Goal: Information Seeking & Learning: Check status

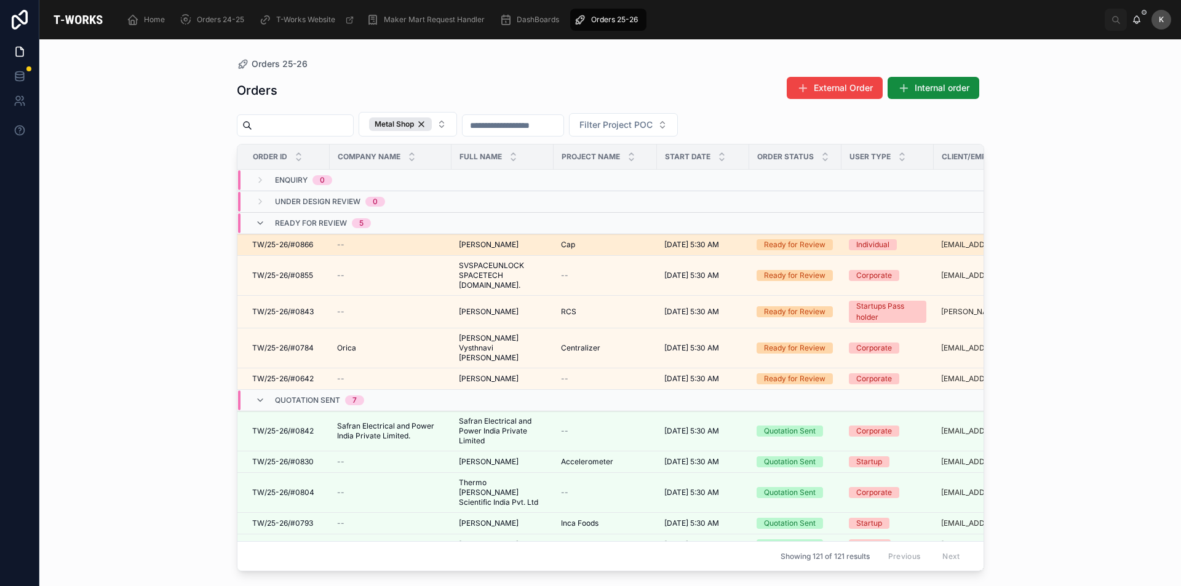
click at [510, 246] on span "[PERSON_NAME]" at bounding box center [489, 245] width 60 height 10
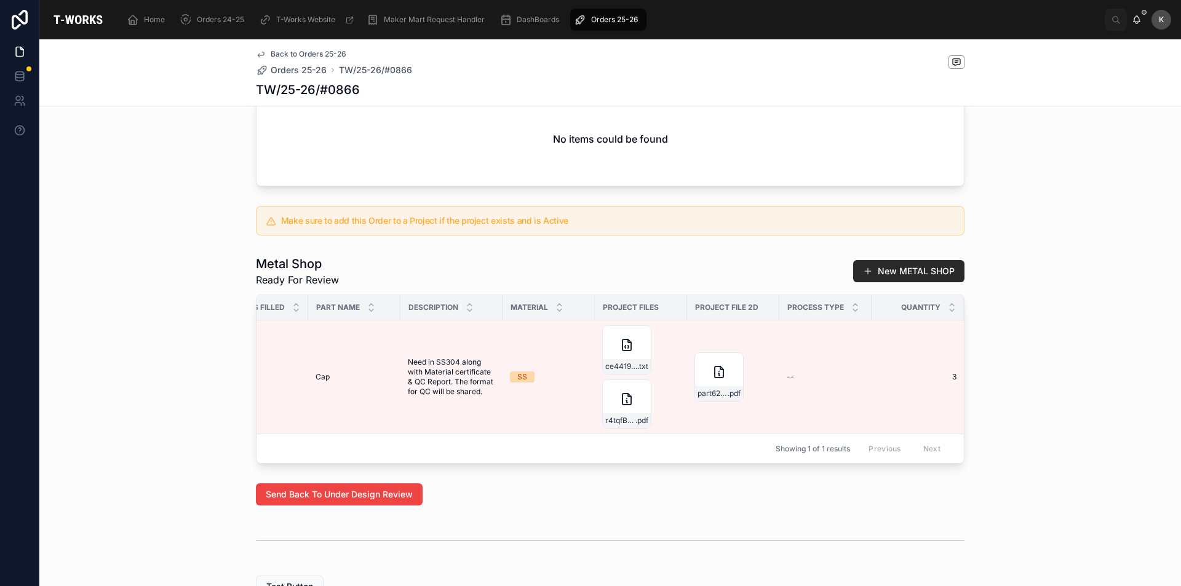
scroll to position [0, 143]
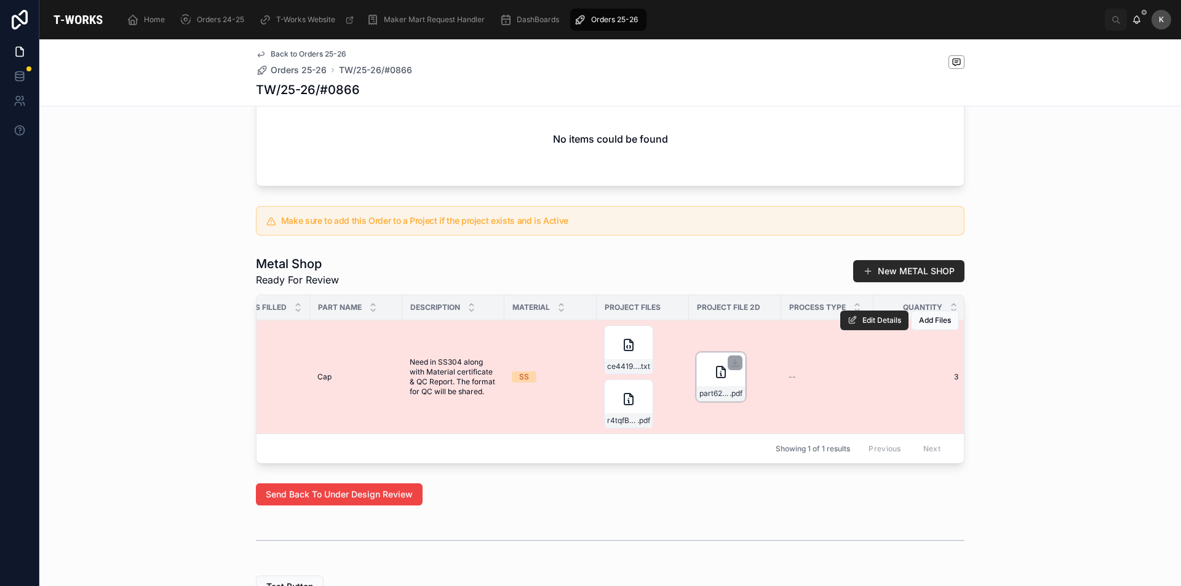
click at [697, 397] on div "part623453_X-Stand-TURNING .pdf" at bounding box center [721, 377] width 49 height 49
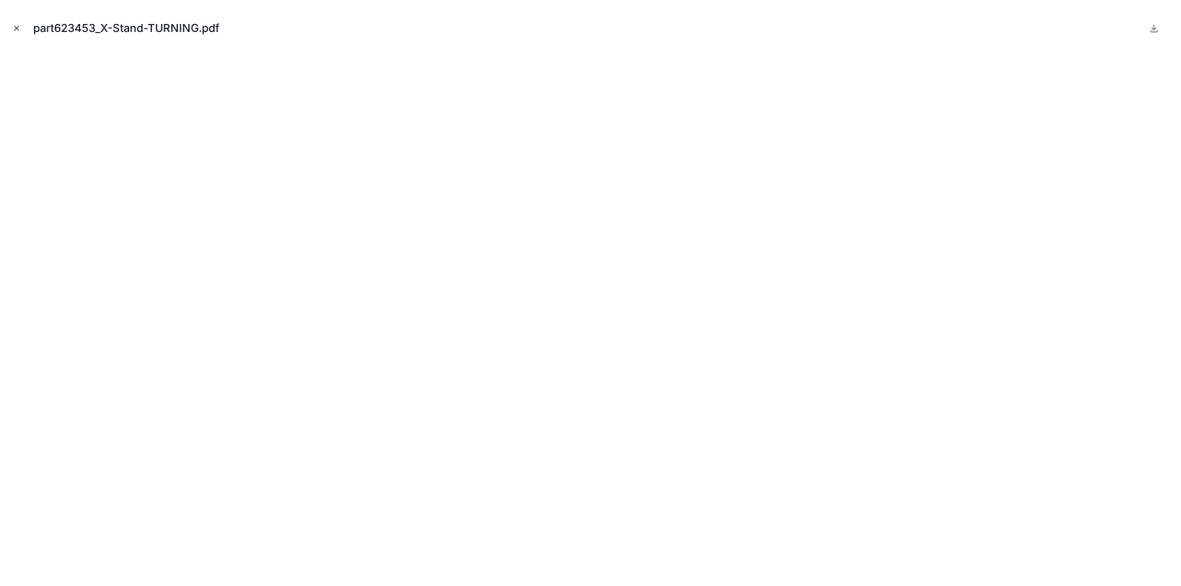
click at [14, 26] on icon "Close modal" at bounding box center [16, 28] width 9 height 9
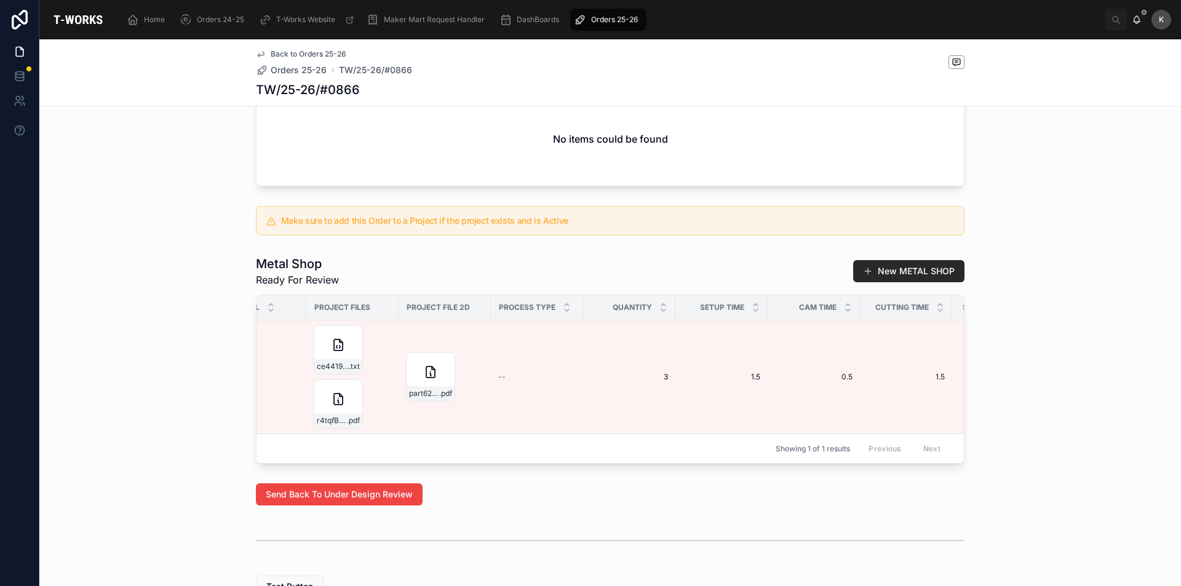
scroll to position [0, 317]
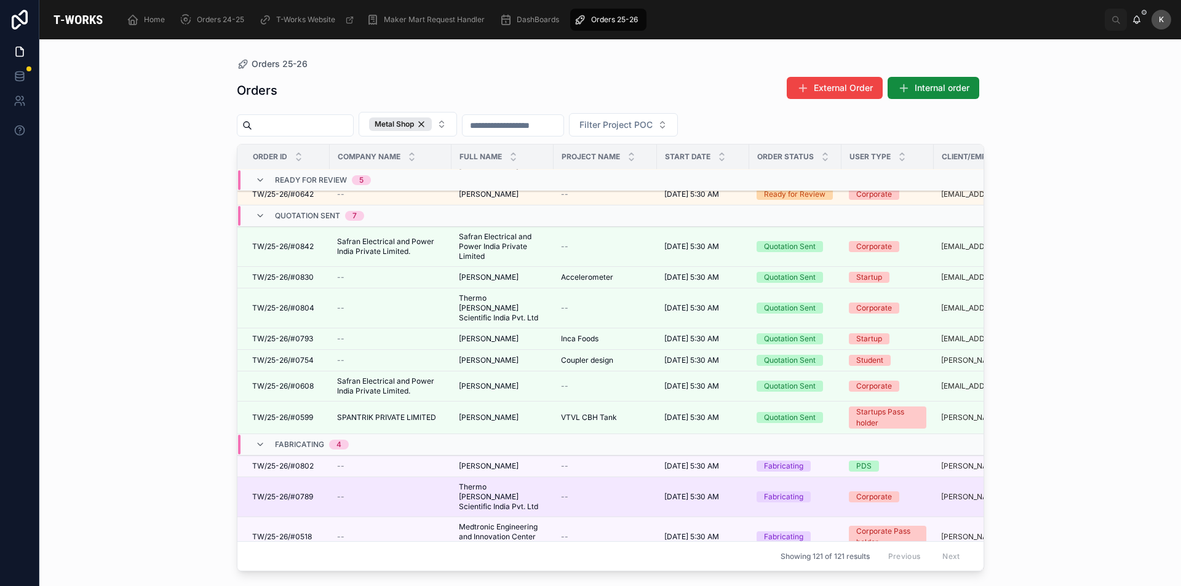
scroll to position [246, 0]
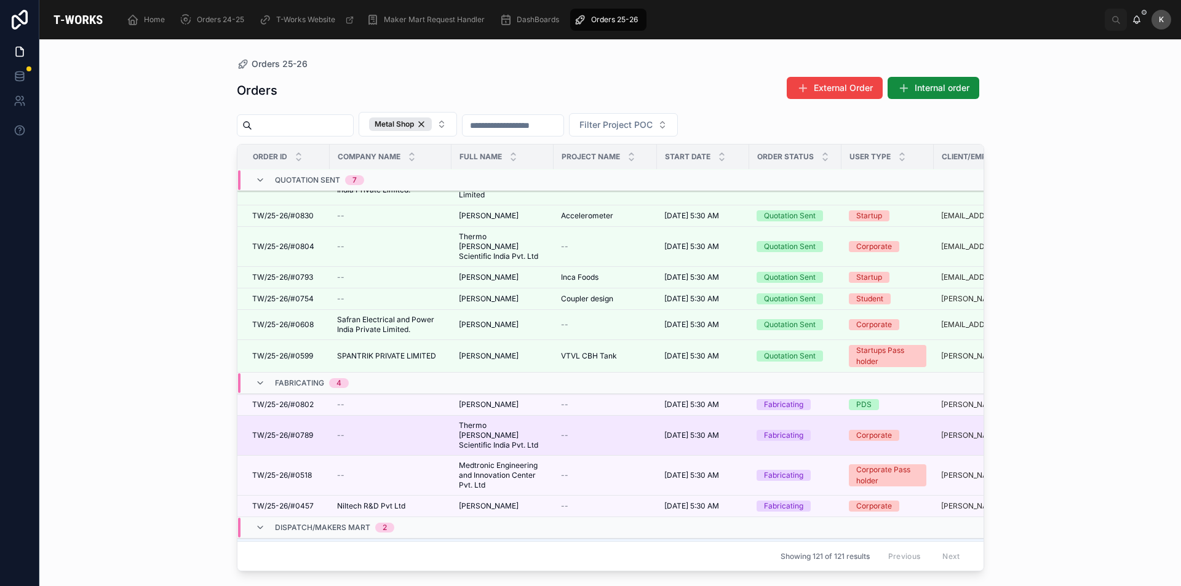
click at [482, 421] on span "Thermo [PERSON_NAME] Scientific India Pvt. Ltd" at bounding box center [502, 436] width 87 height 30
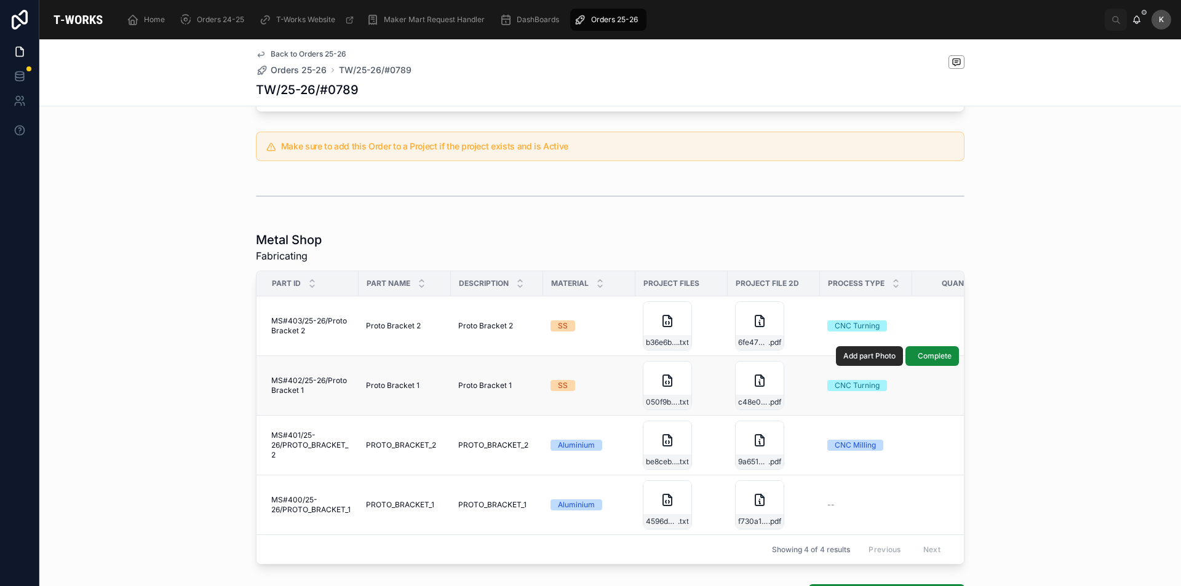
scroll to position [552, 0]
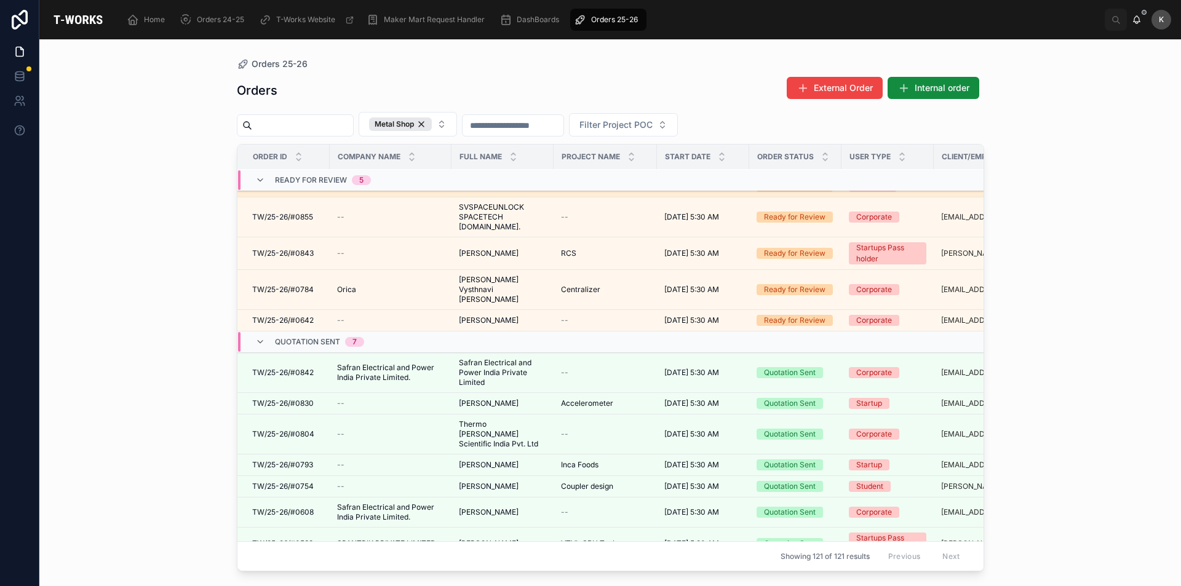
scroll to position [123, 0]
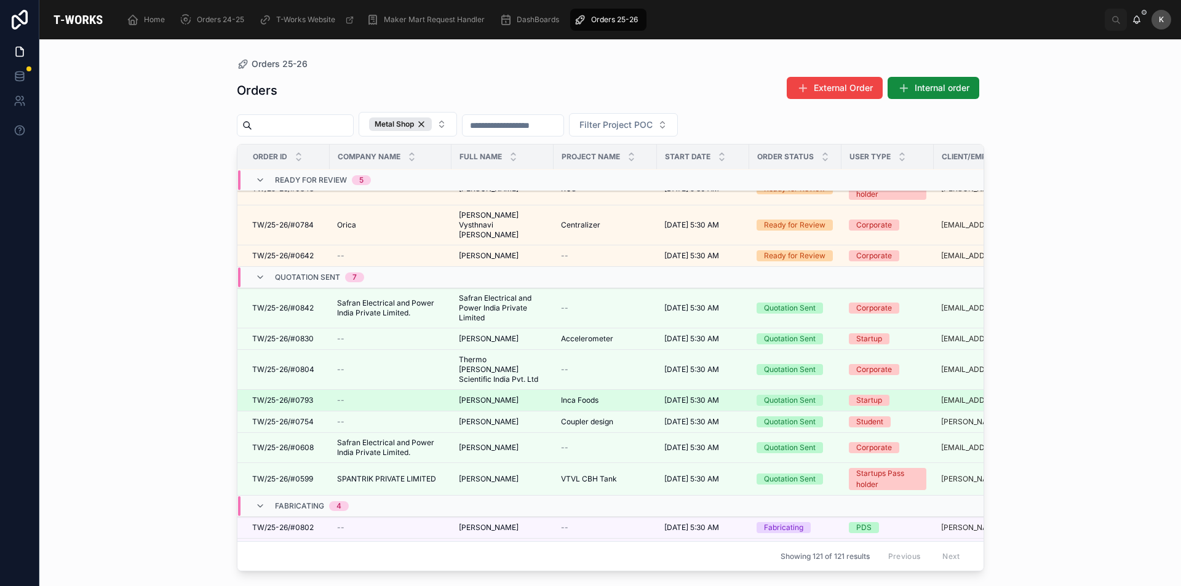
click at [295, 396] on span "TW/25-26/#0793" at bounding box center [282, 401] width 61 height 10
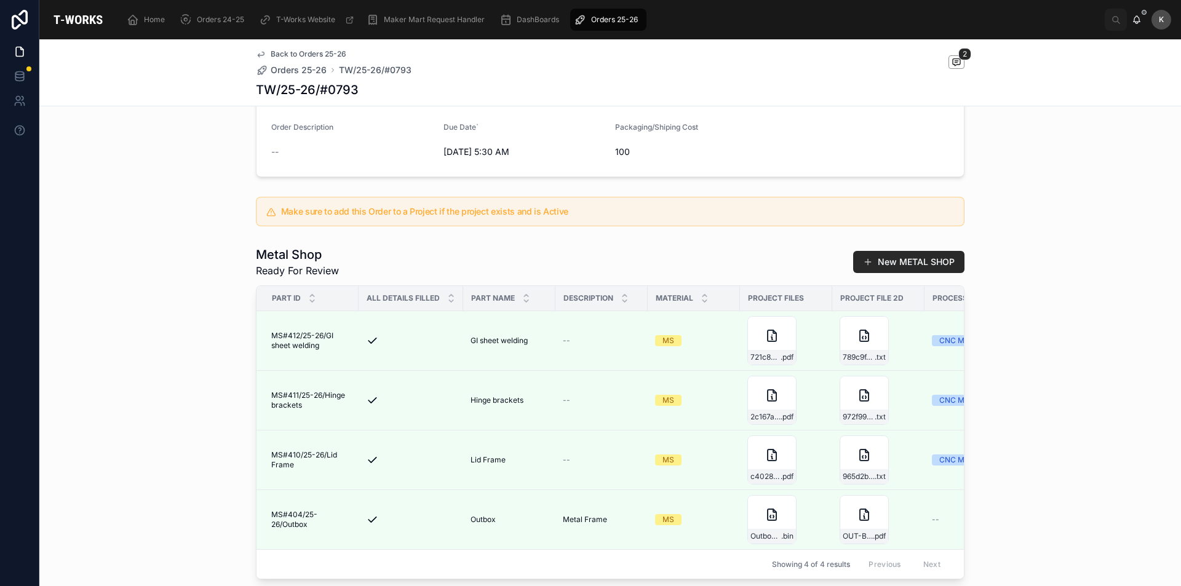
scroll to position [185, 0]
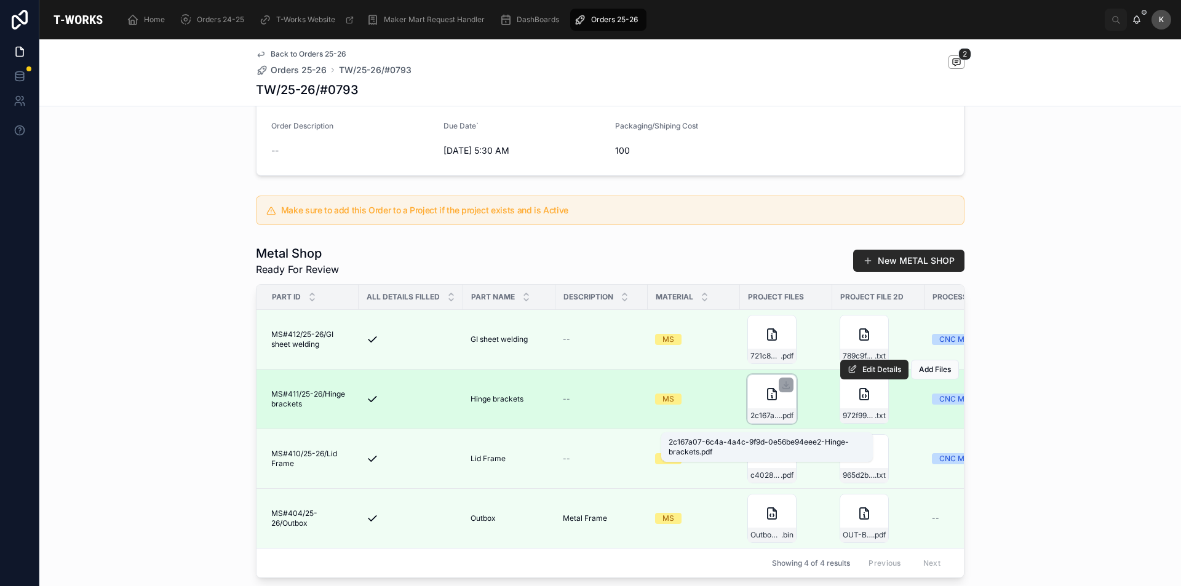
click at [763, 421] on span "2c167a07-6c4a-4a4c-9f9d-0e56be94eee2-Hinge-brackets" at bounding box center [766, 416] width 30 height 10
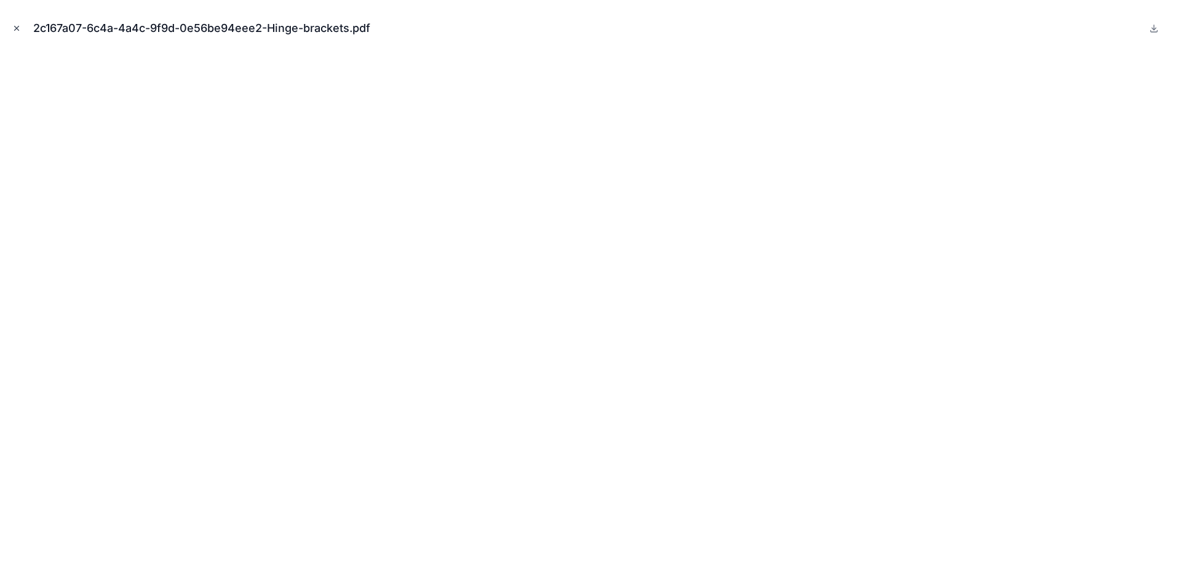
click at [15, 26] on icon "Close modal" at bounding box center [17, 28] width 4 height 4
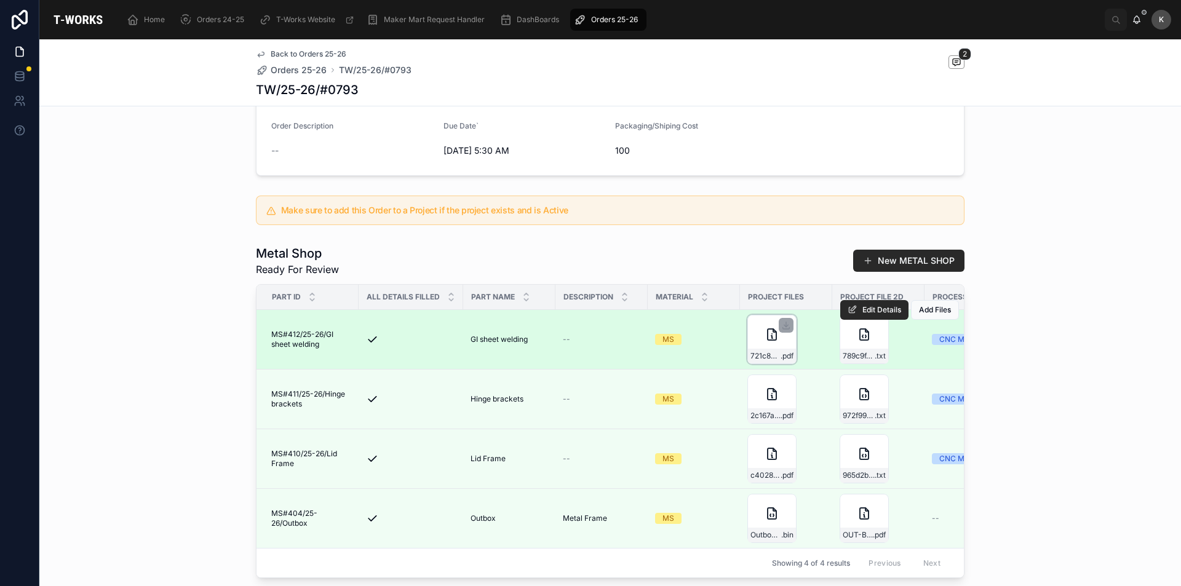
click at [759, 356] on div "721c8c81-e5e4-4884-8240-38b00de4e65b-mounts-for-the-bvg_box .pdf" at bounding box center [772, 339] width 49 height 49
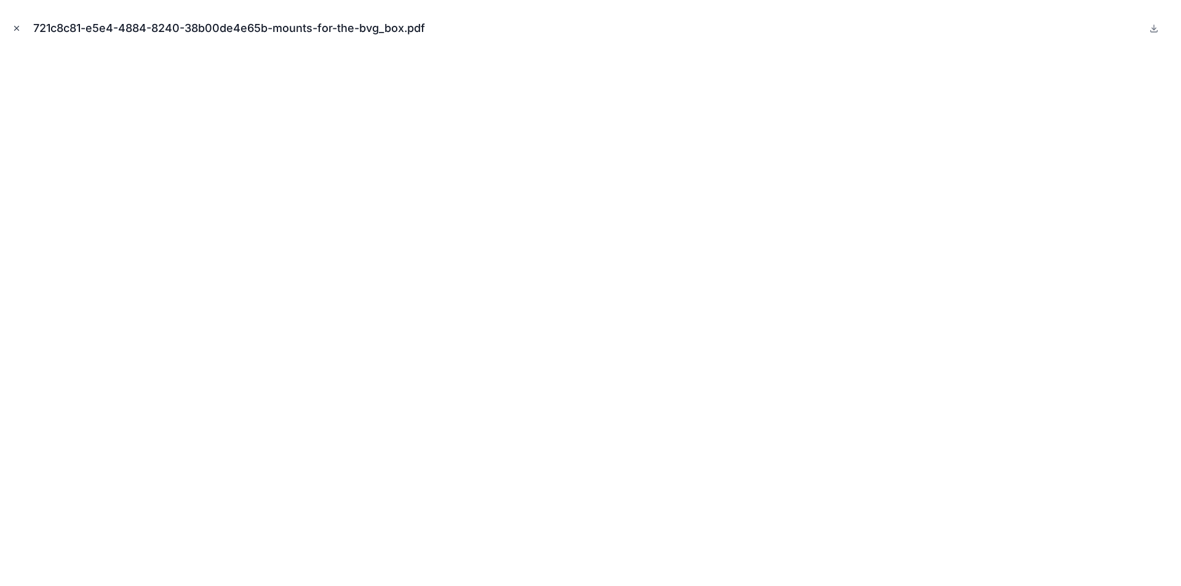
click at [19, 27] on icon "Close modal" at bounding box center [16, 28] width 9 height 9
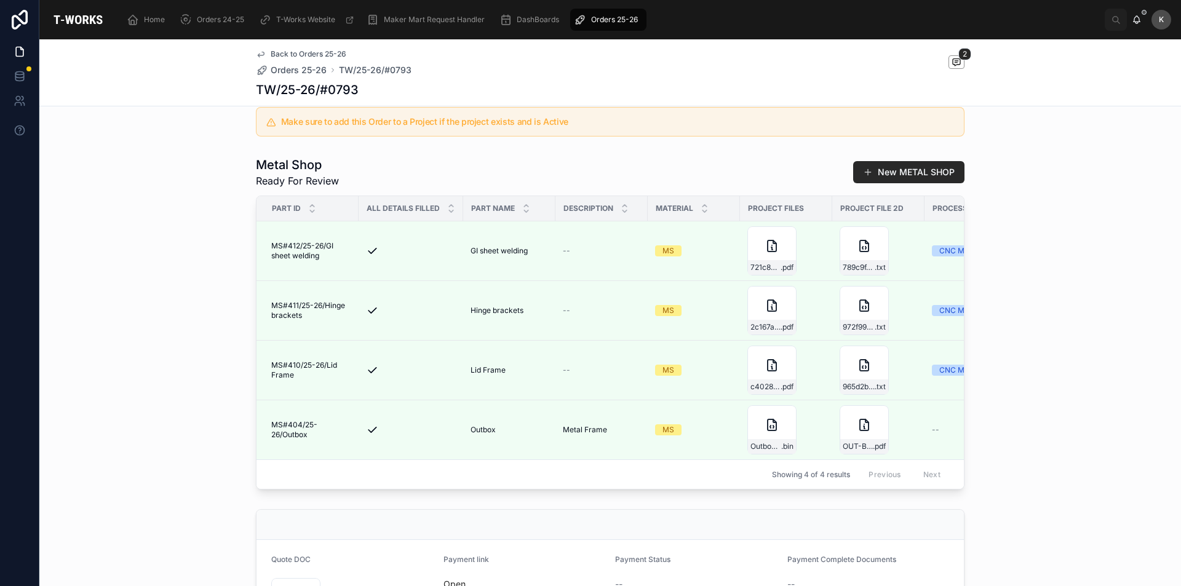
scroll to position [369, 0]
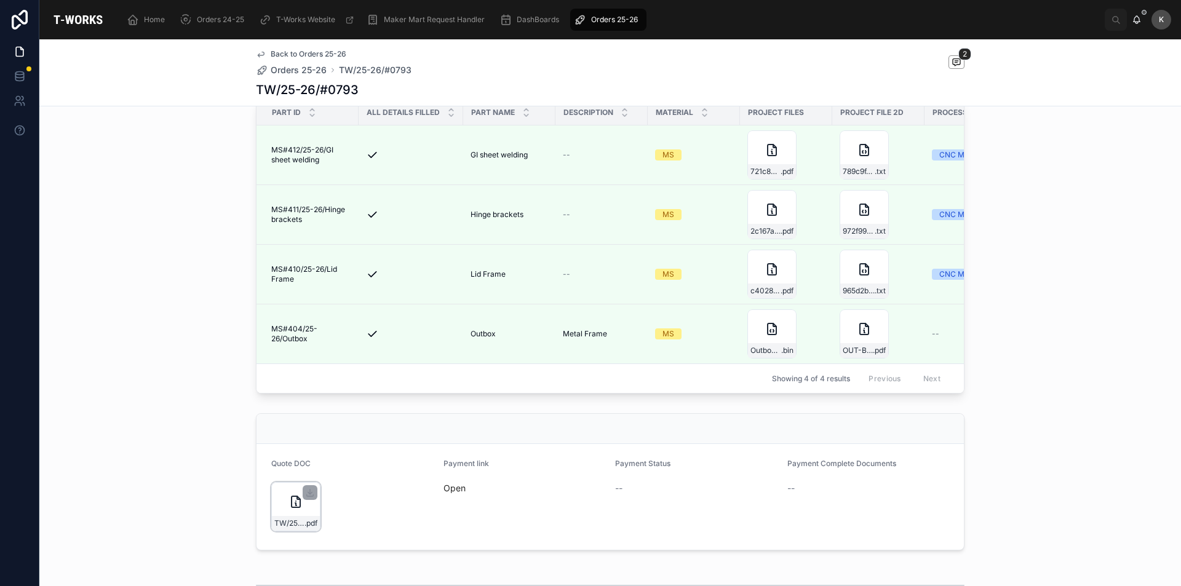
click at [278, 530] on div "TW/25-26/#0793 .pdf" at bounding box center [295, 506] width 49 height 49
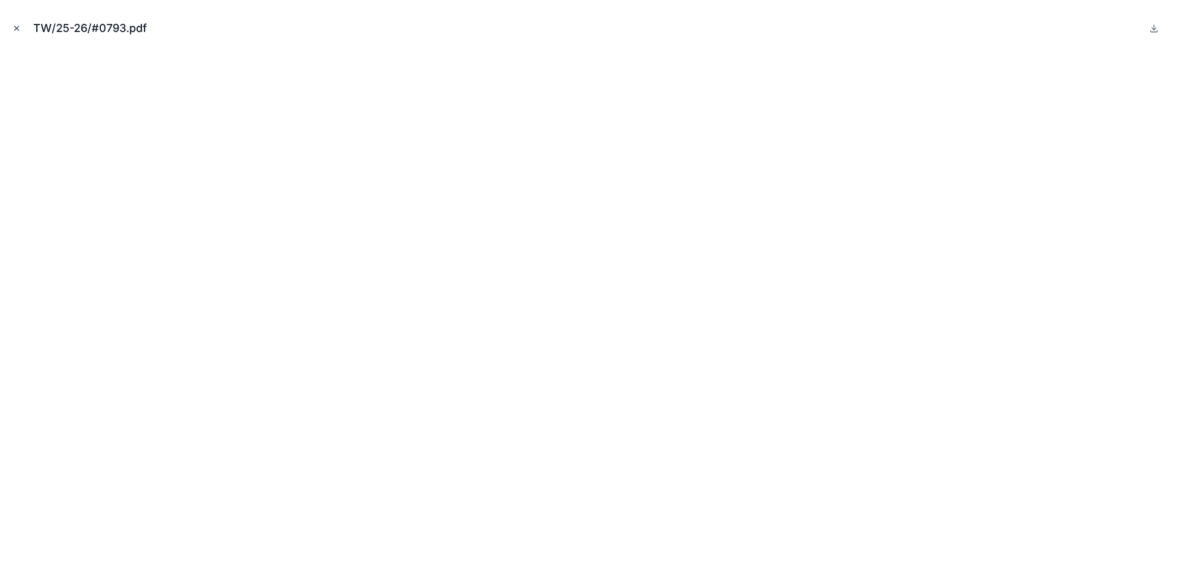
click at [17, 24] on icon "Close modal" at bounding box center [16, 28] width 9 height 9
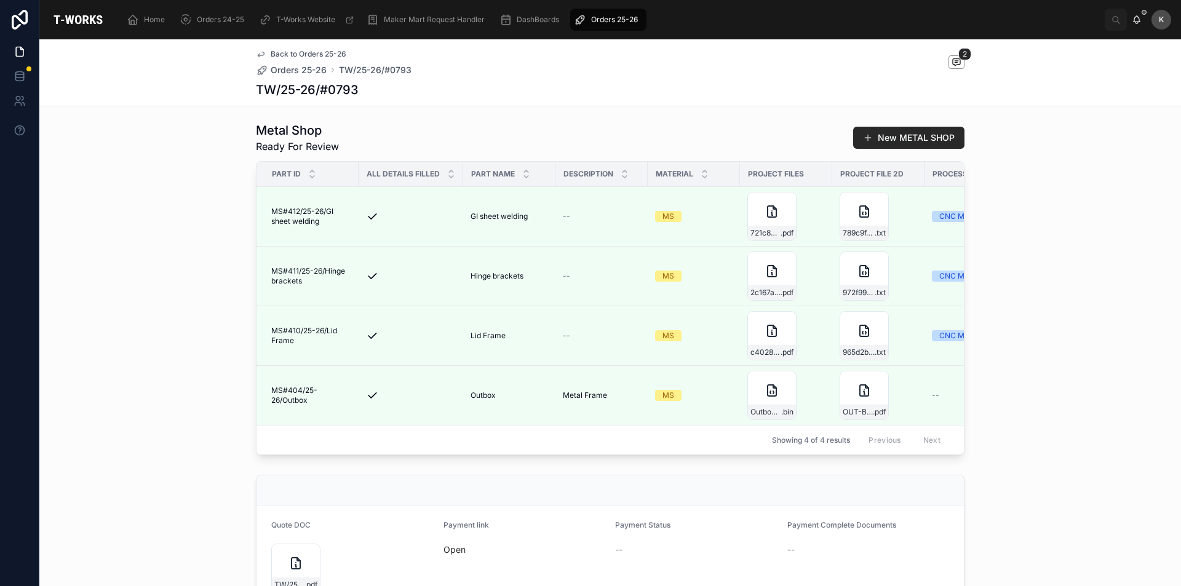
drag, startPoint x: 444, startPoint y: 509, endPoint x: 451, endPoint y: 506, distance: 7.2
click at [451, 506] on div at bounding box center [611, 491] width 708 height 30
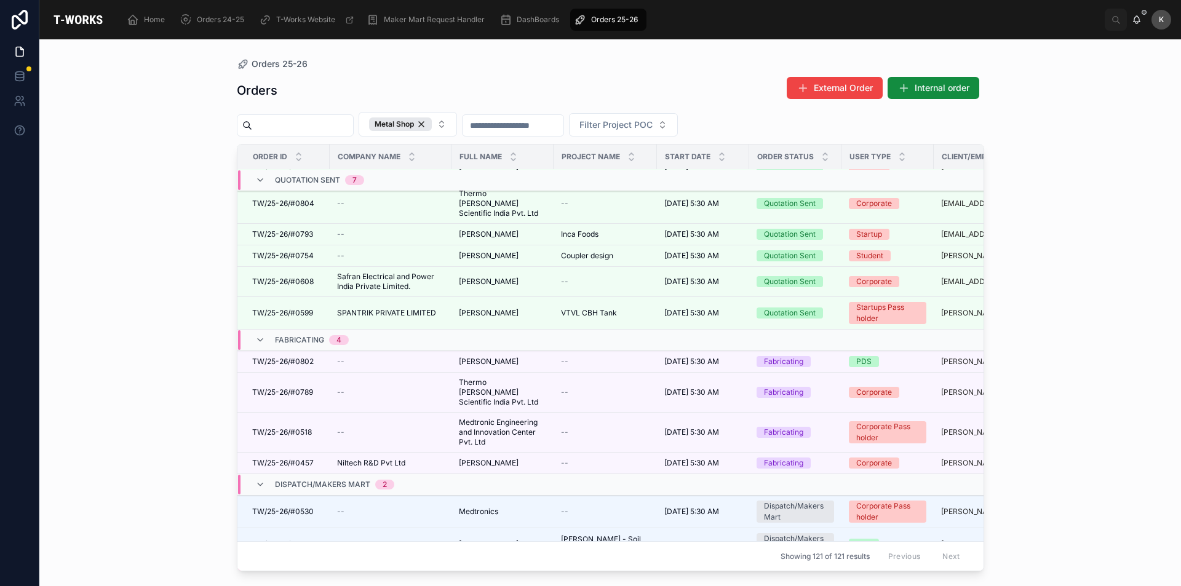
scroll to position [286, 0]
click at [491, 458] on span "[PERSON_NAME]" at bounding box center [489, 463] width 60 height 10
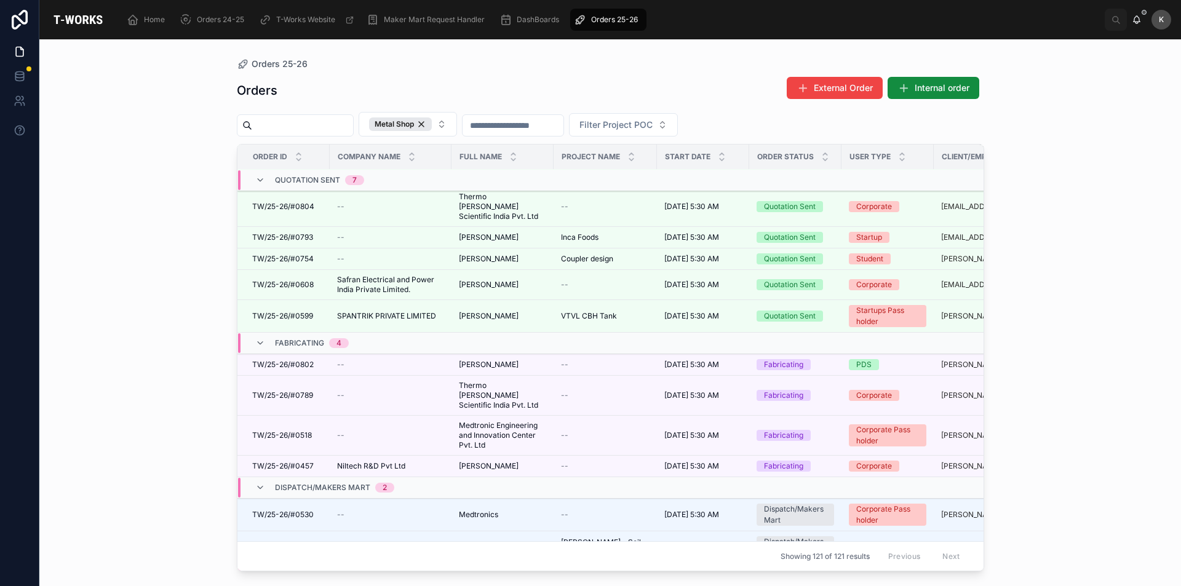
scroll to position [286, 0]
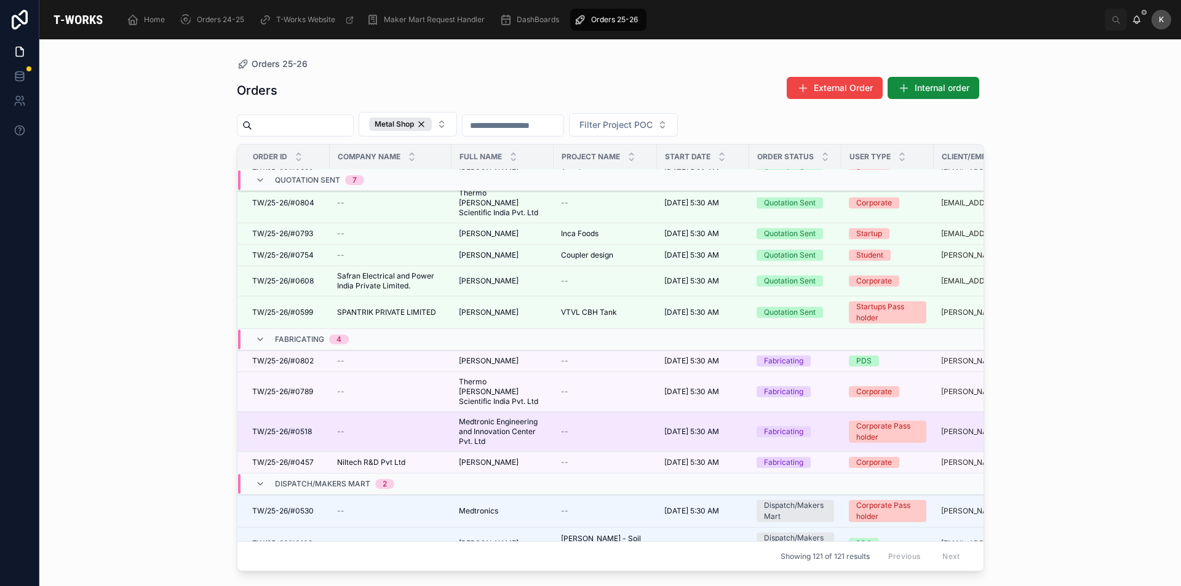
click at [299, 427] on span "TW/25-26/#0518" at bounding box center [282, 432] width 60 height 10
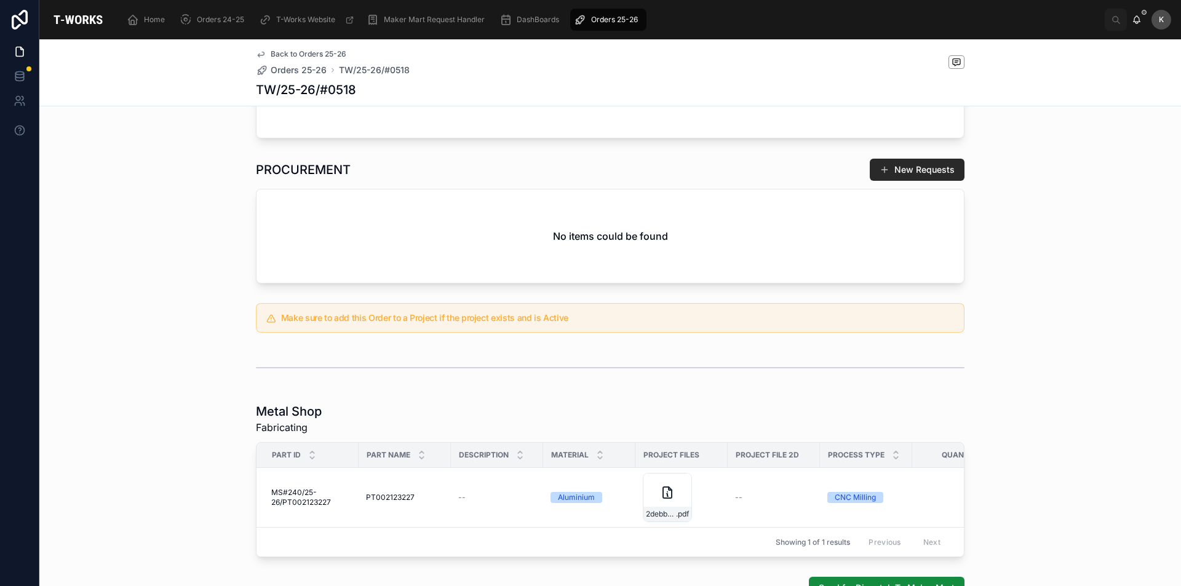
scroll to position [503, 0]
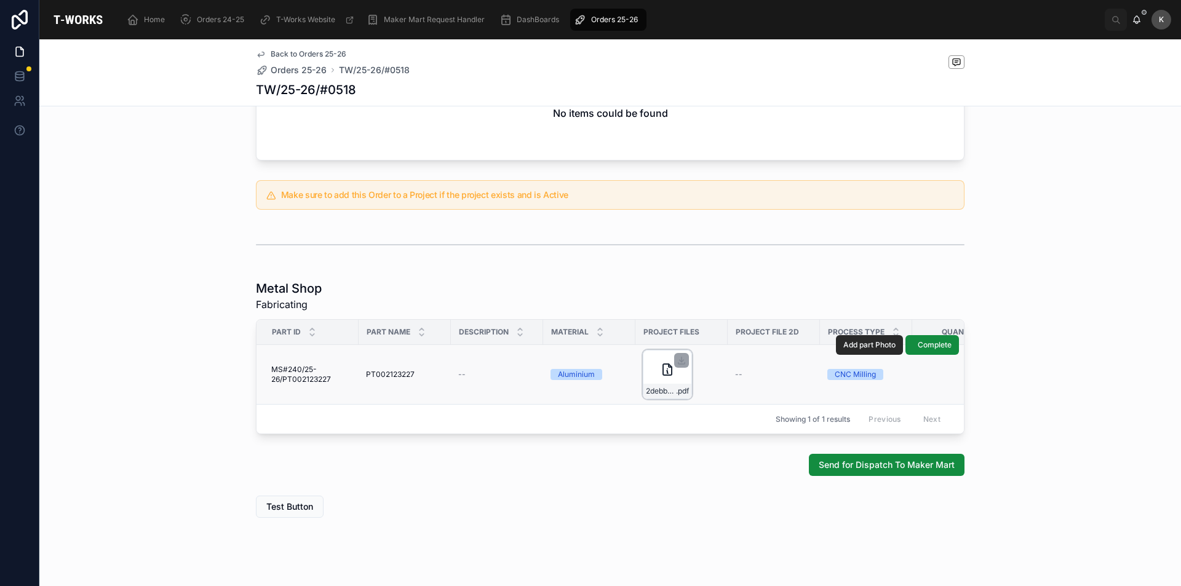
click at [654, 377] on div "2debb9dc-682e-4261-aee6-65debcde4a89-PT00212327 .pdf" at bounding box center [667, 374] width 49 height 49
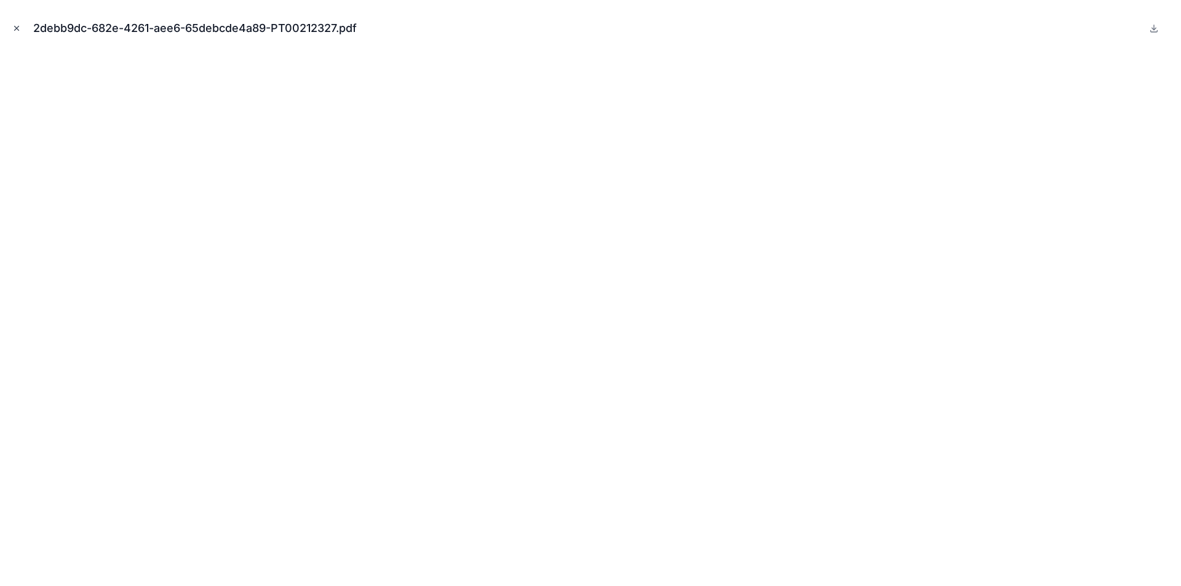
click at [15, 28] on icon "Close modal" at bounding box center [16, 28] width 9 height 9
